Goal: Task Accomplishment & Management: Manage account settings

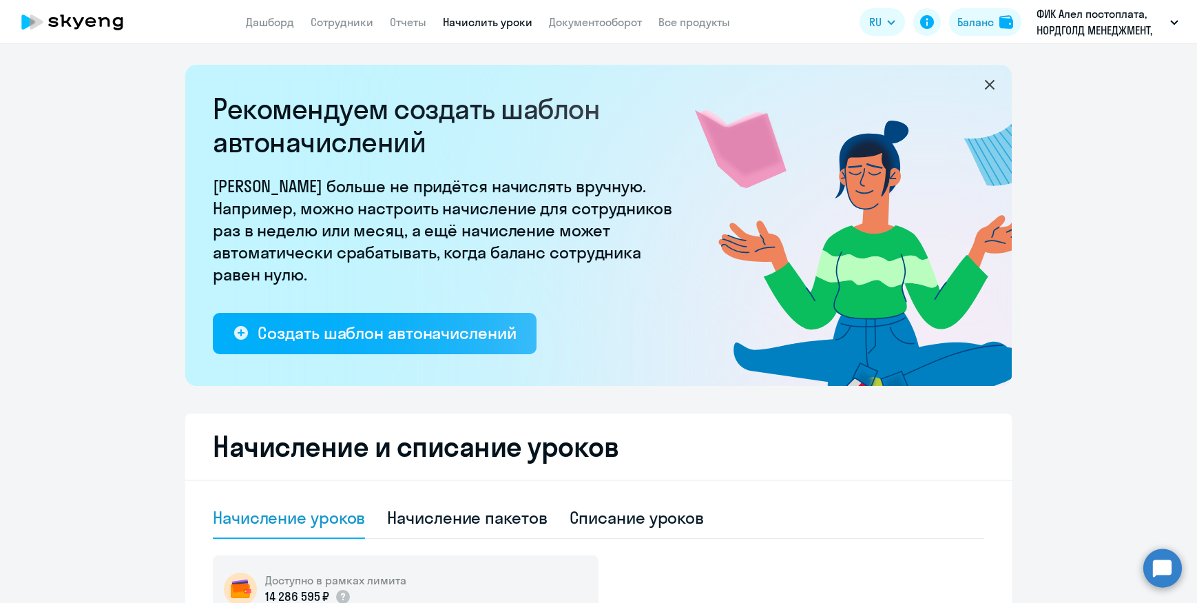
select select "10"
click at [361, 28] on link "Сотрудники" at bounding box center [342, 22] width 63 height 14
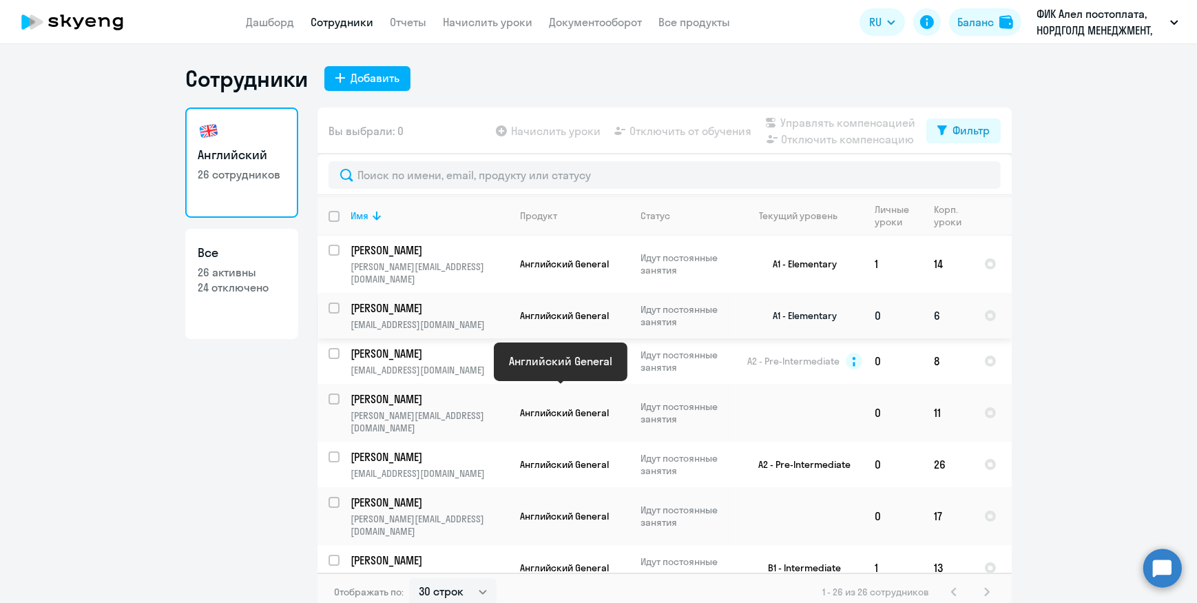
scroll to position [125, 0]
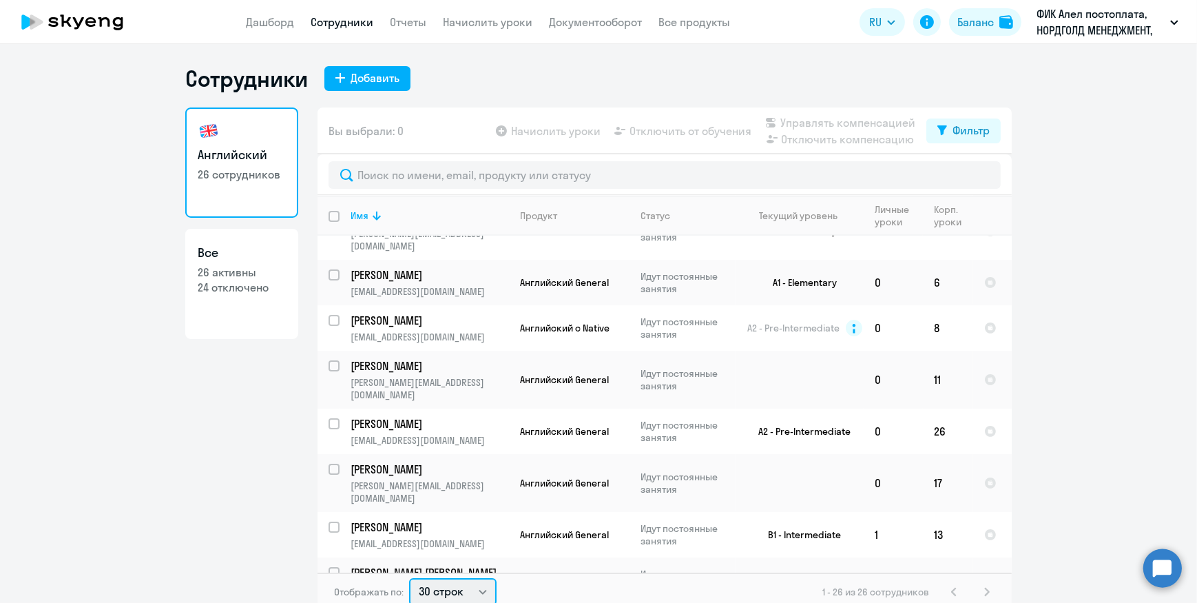
click at [433, 591] on select "30 строк 50 строк 100 строк" at bounding box center [452, 592] width 87 height 28
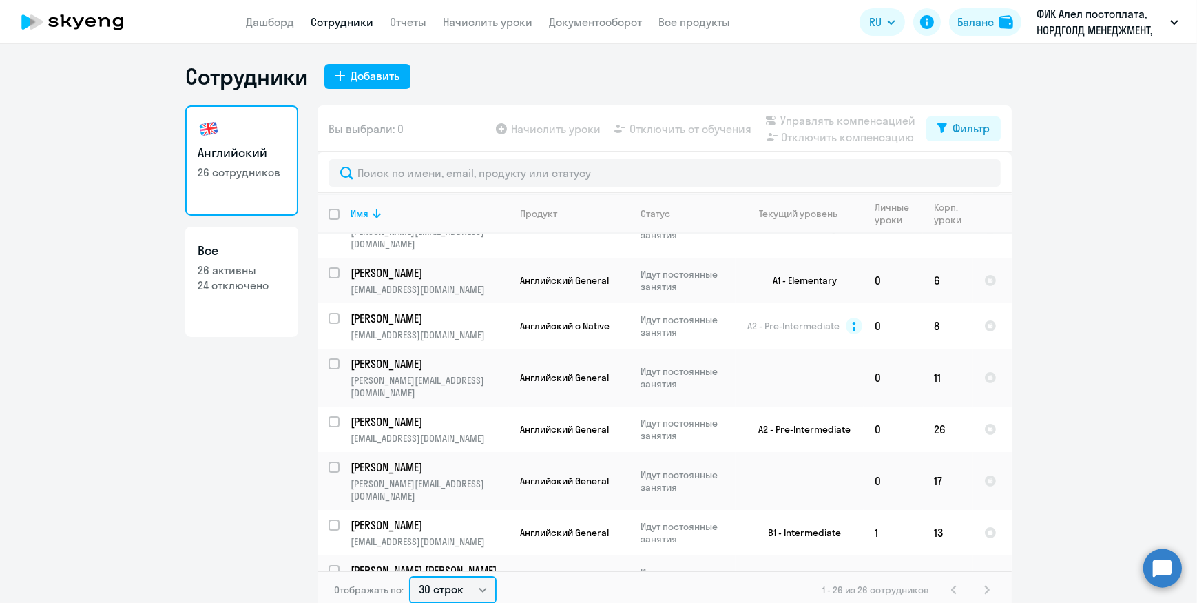
select select "50"
click at [409, 576] on select "30 строк 50 строк 100 строк" at bounding box center [452, 590] width 87 height 28
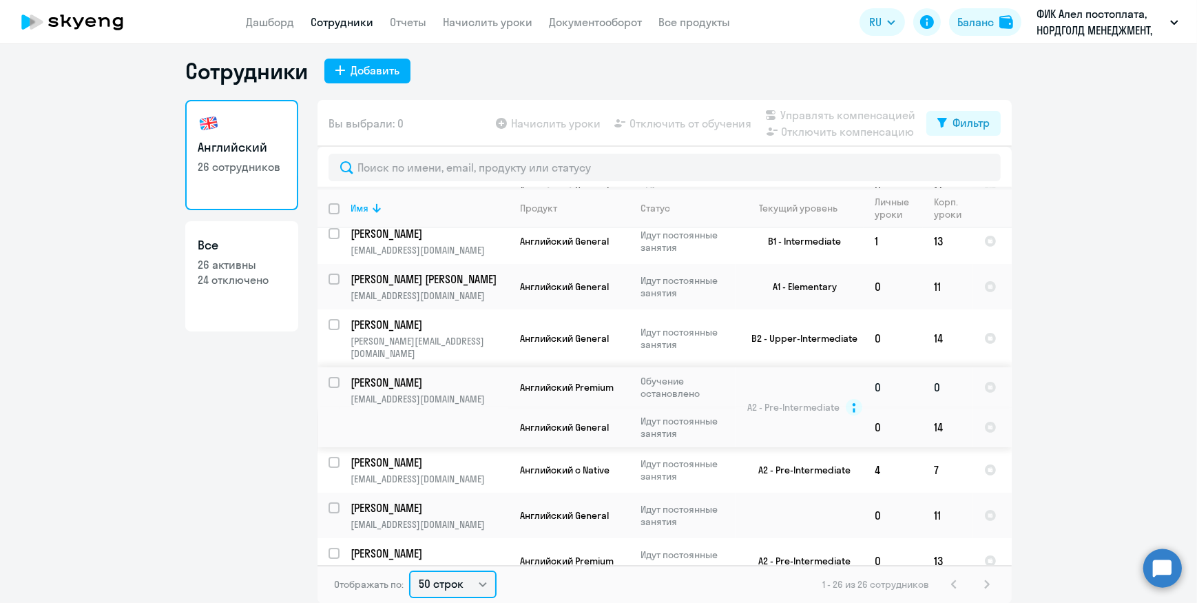
scroll to position [438, 0]
